Goal: Information Seeking & Learning: Learn about a topic

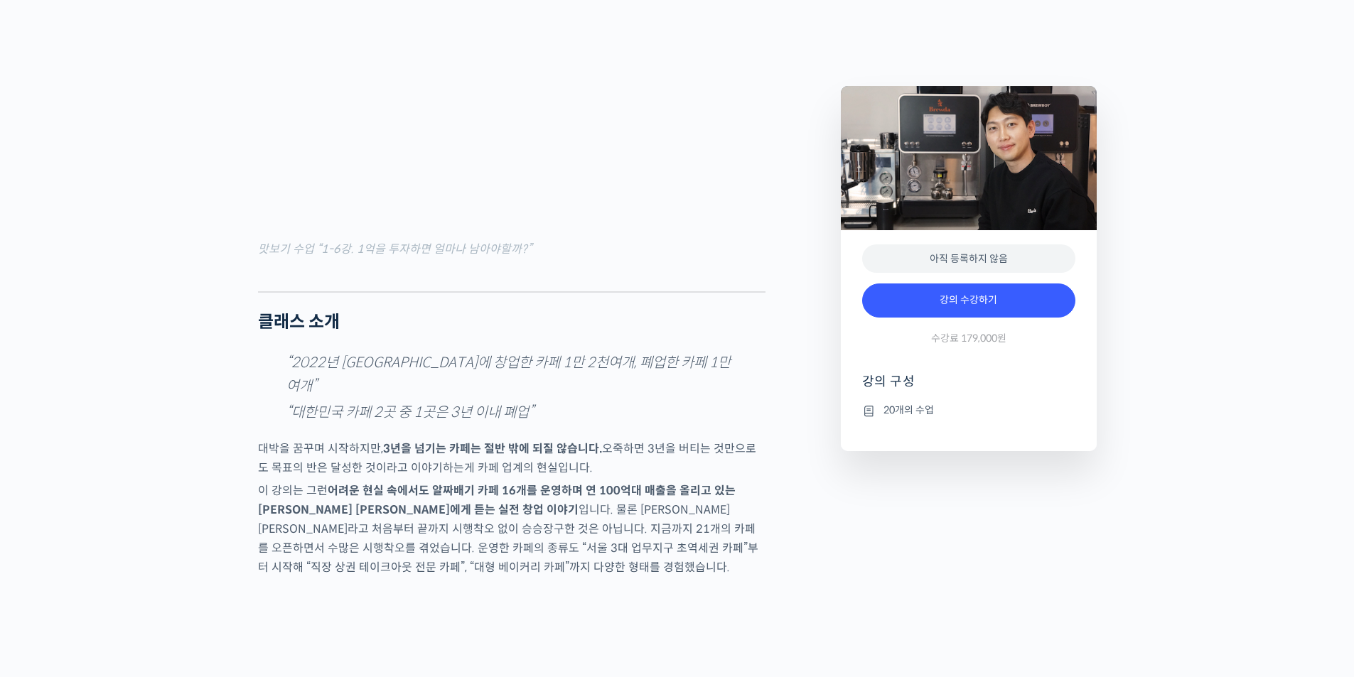
scroll to position [1706, 0]
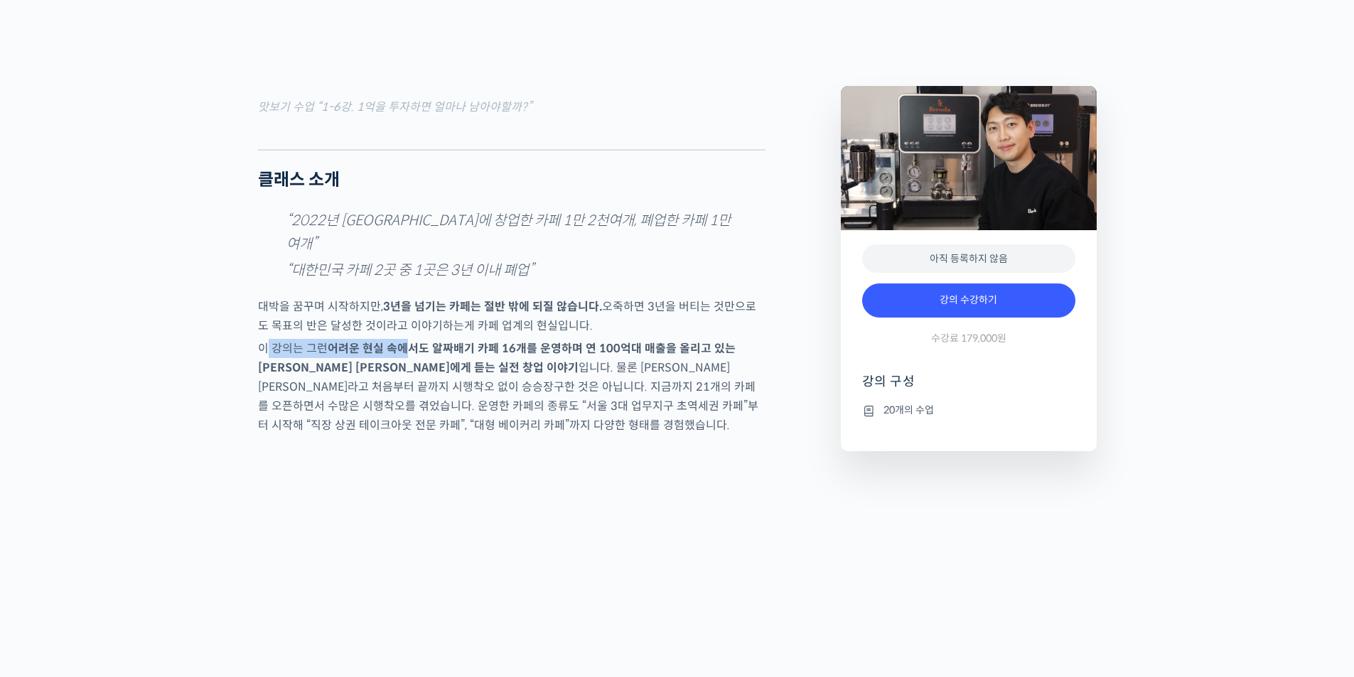
drag, startPoint x: 265, startPoint y: 355, endPoint x: 416, endPoint y: 353, distance: 150.7
click at [411, 357] on p "이 강의는 그런 어려운 현실 속에서도 알짜배기 카페 16개를 운영하며 연 100억대 매출을 올리고 있는 [PERSON_NAME] [PERSON…" at bounding box center [511, 387] width 507 height 96
drag, startPoint x: 530, startPoint y: 357, endPoint x: 603, endPoint y: 351, distance: 73.4
click at [600, 354] on strong "어려운 현실 속에서도 알짜배기 카페 16개를 운영하며 연 100억대 매출을 올리고 있는 [PERSON_NAME] [PERSON_NAME]에게 …" at bounding box center [497, 358] width 478 height 34
click at [606, 335] on p "대박을 꿈꾸며 시작하지만, 3년을 넘기는 카페는 절반 밖에 되질 않습니다. 오죽하면 3년을 버티는 것만으로도 목표의 반은 달성한 것이라고 이야…" at bounding box center [511, 316] width 507 height 38
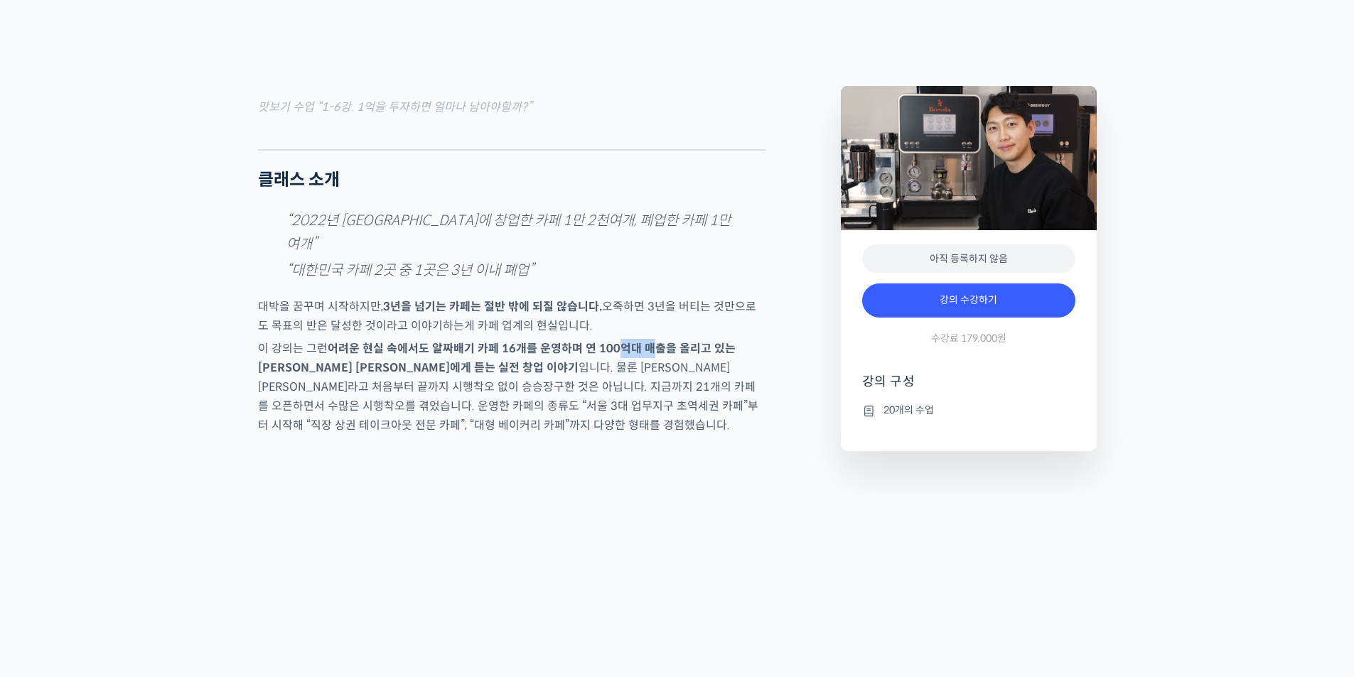
drag, startPoint x: 616, startPoint y: 356, endPoint x: 636, endPoint y: 349, distance: 21.1
click at [677, 349] on strong "어려운 현실 속에서도 알짜배기 카페 16개를 운영하며 연 100억대 매출을 올리고 있는 [PERSON_NAME] [PERSON_NAME]에게 …" at bounding box center [497, 358] width 478 height 34
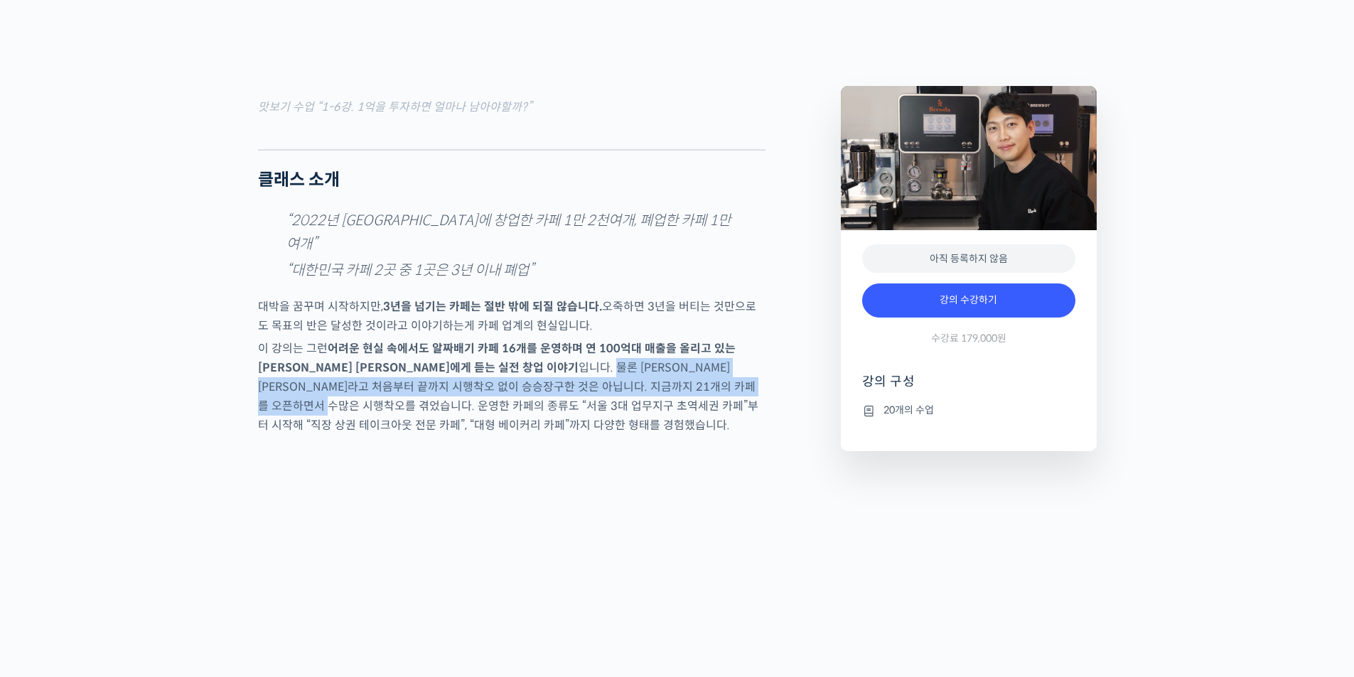
drag, startPoint x: 445, startPoint y: 382, endPoint x: 654, endPoint y: 400, distance: 209.8
click at [654, 400] on p "이 강의는 그런 어려운 현실 속에서도 알짜배기 카페 16개를 운영하며 연 100억대 매출을 올리고 있는 [PERSON_NAME] [PERSON…" at bounding box center [511, 387] width 507 height 96
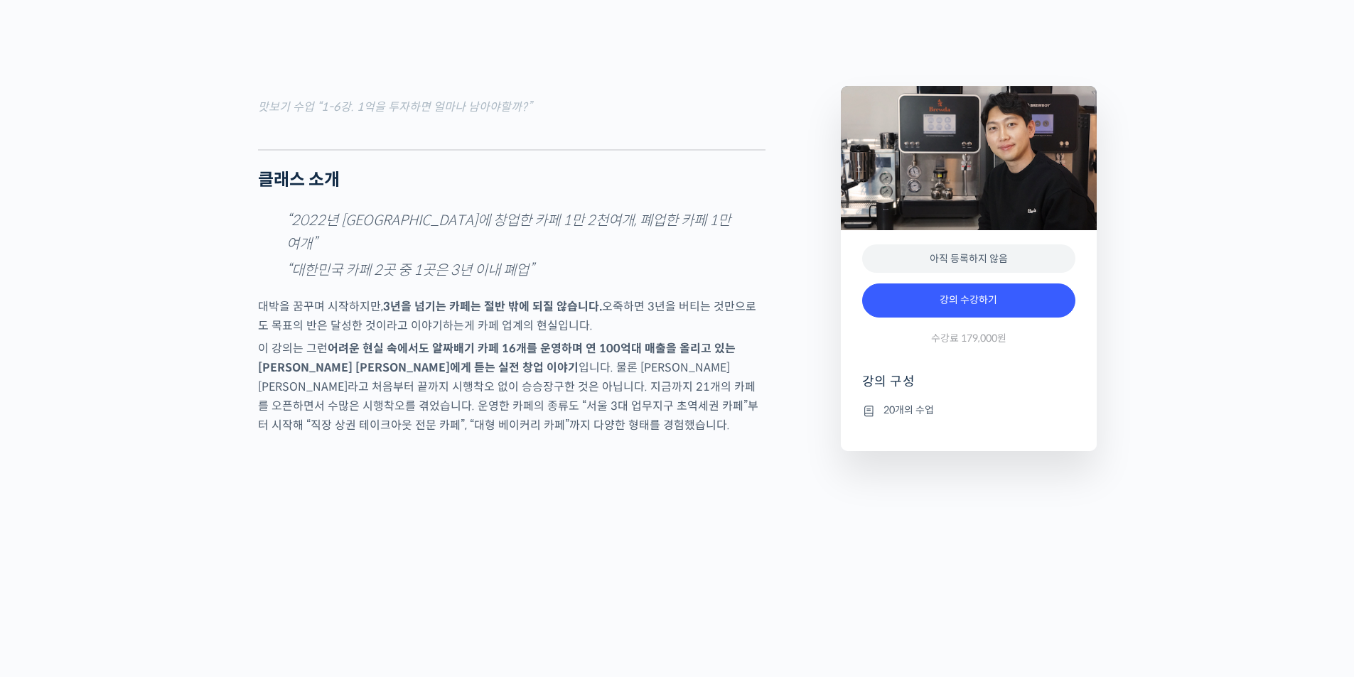
drag, startPoint x: 753, startPoint y: 407, endPoint x: 697, endPoint y: 395, distance: 56.7
click at [750, 406] on p "이 강의는 그런 어려운 현실 속에서도 알짜배기 카페 16개를 운영하며 연 100억대 매출을 올리고 있는 [PERSON_NAME] [PERSON…" at bounding box center [511, 387] width 507 height 96
drag, startPoint x: 225, startPoint y: 396, endPoint x: 286, endPoint y: 394, distance: 61.2
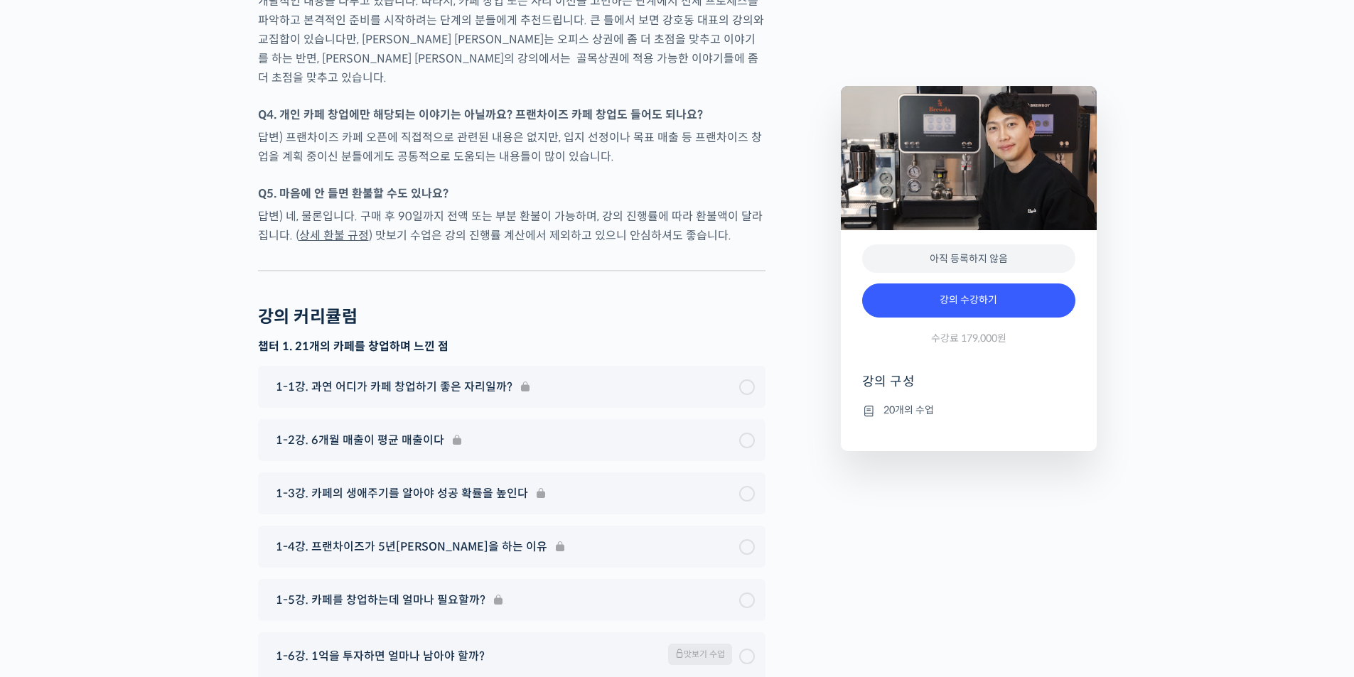
scroll to position [4762, 0]
